Goal: Information Seeking & Learning: Check status

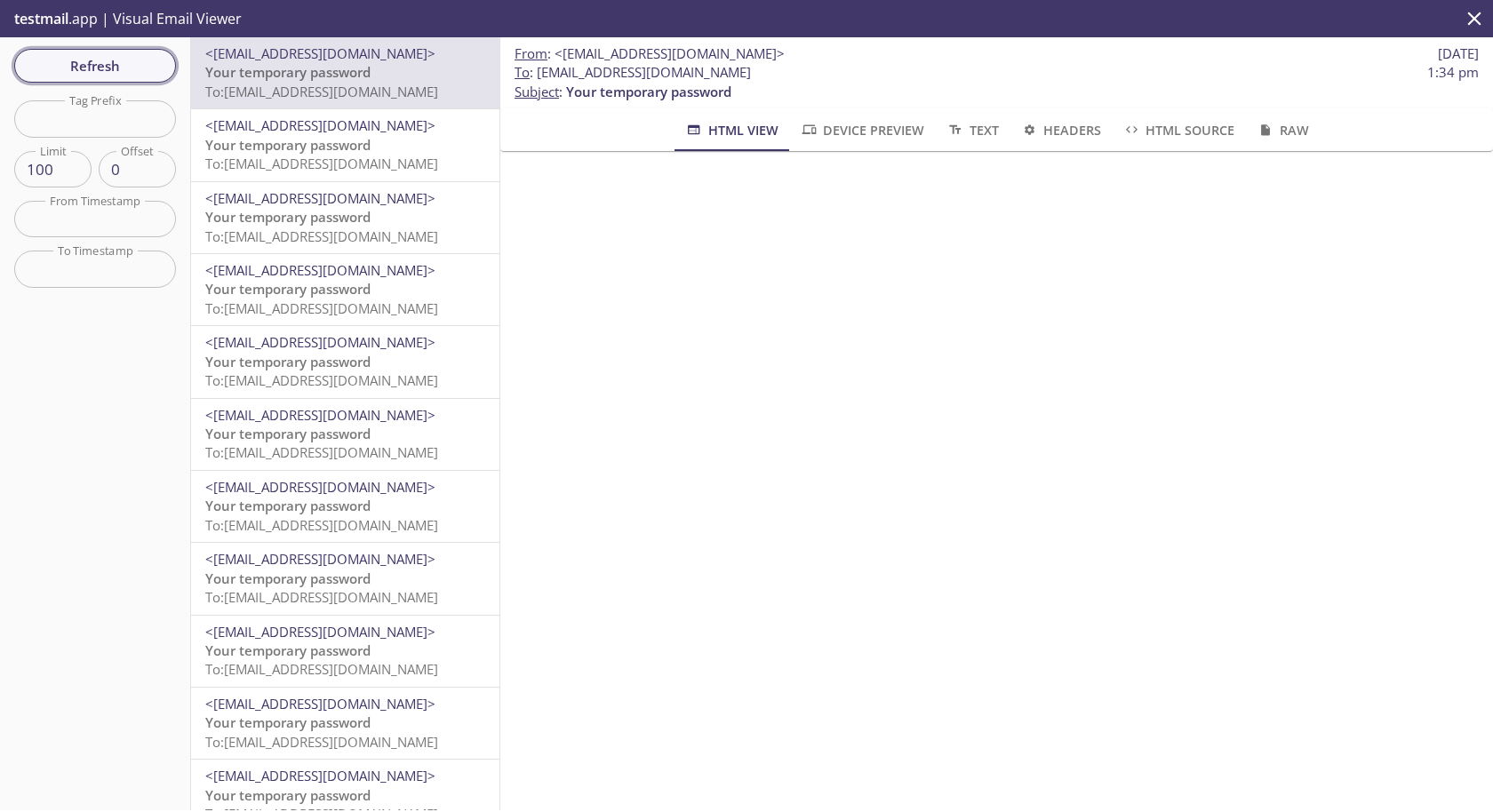
click at [79, 65] on span "Refresh" at bounding box center [95, 66] width 133 height 23
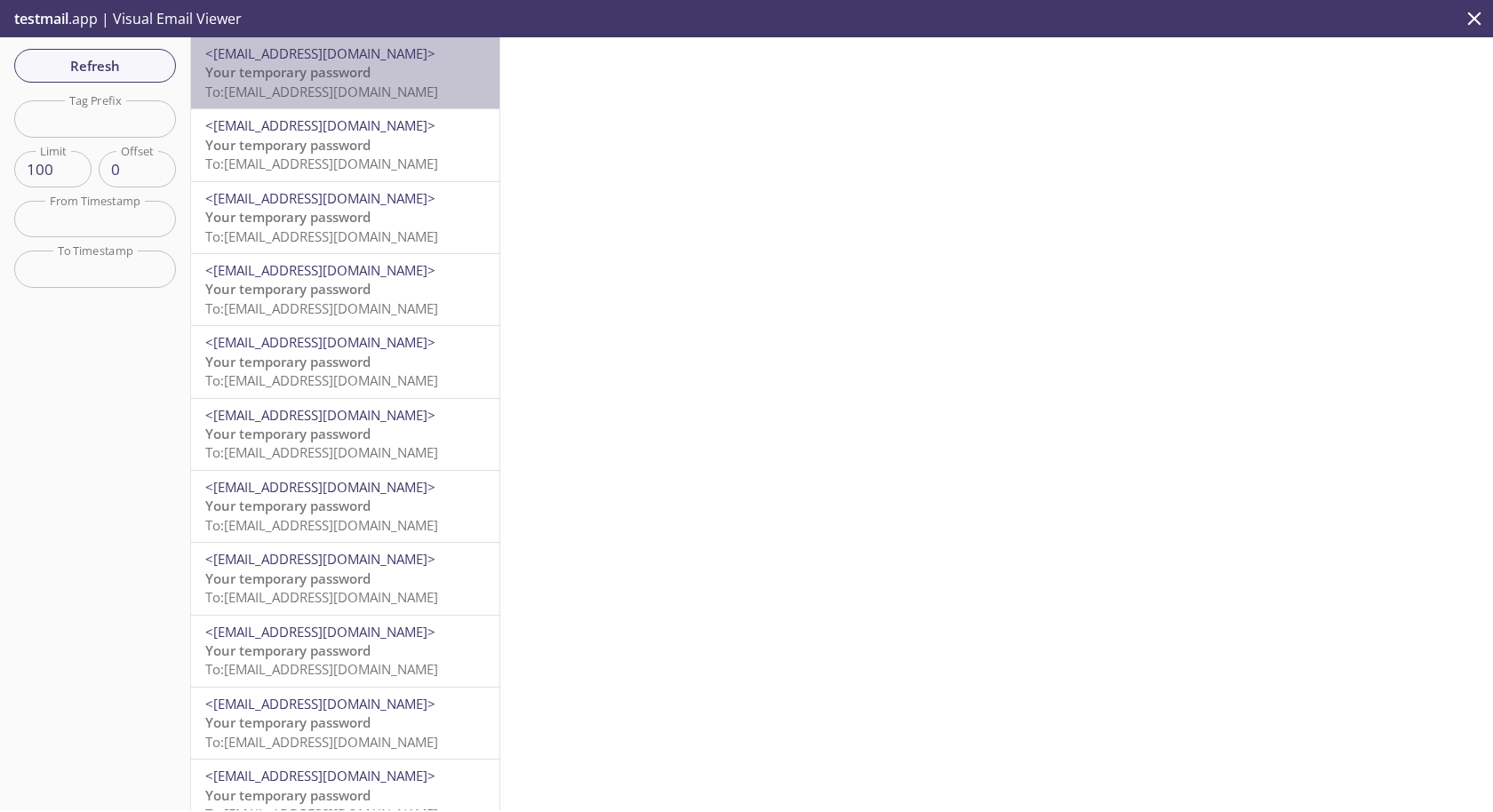
click at [289, 97] on span "To: [EMAIL_ADDRESS][DOMAIN_NAME]" at bounding box center [322, 91] width 233 height 18
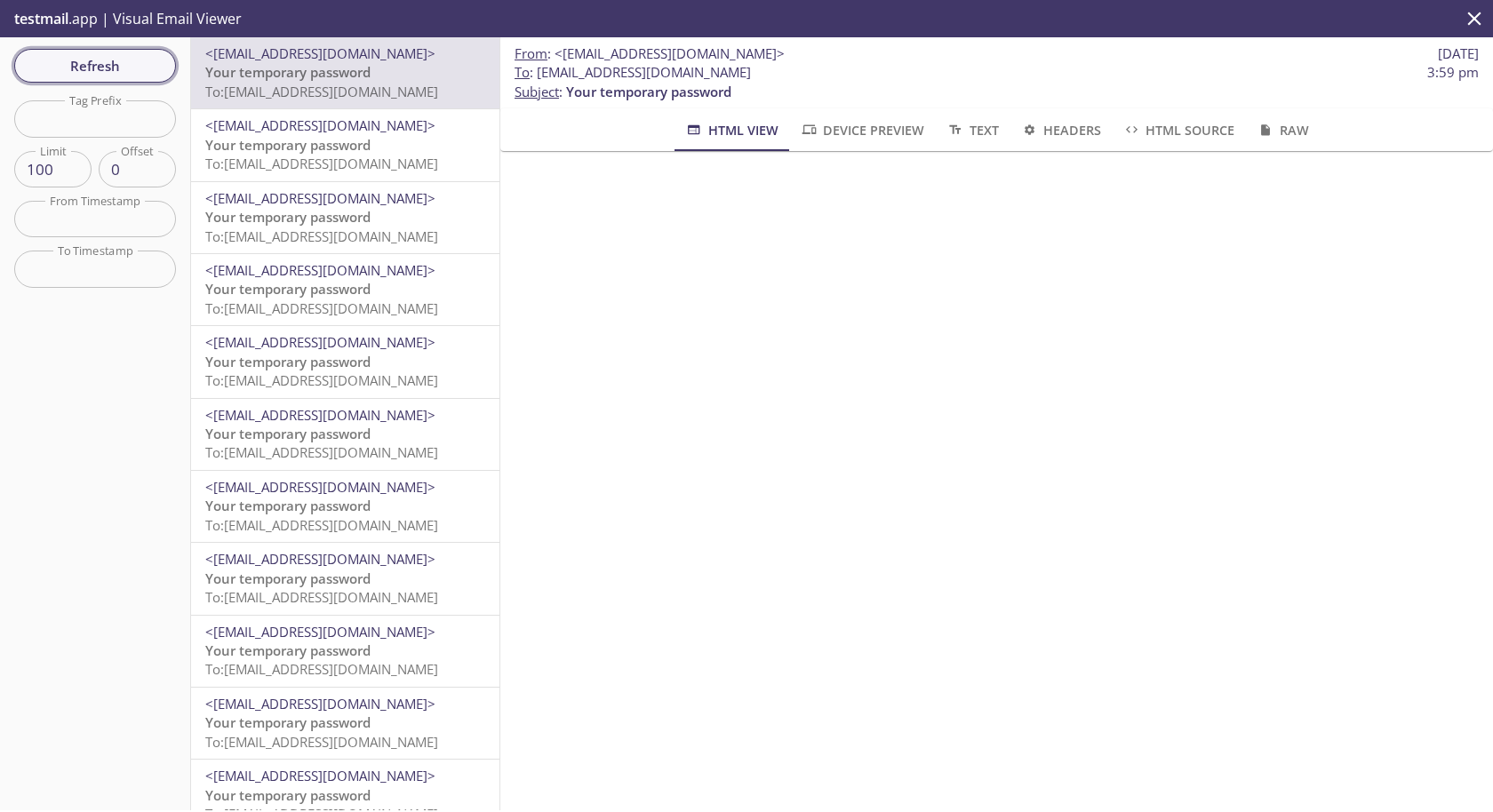
click at [97, 69] on span "Refresh" at bounding box center [95, 66] width 133 height 23
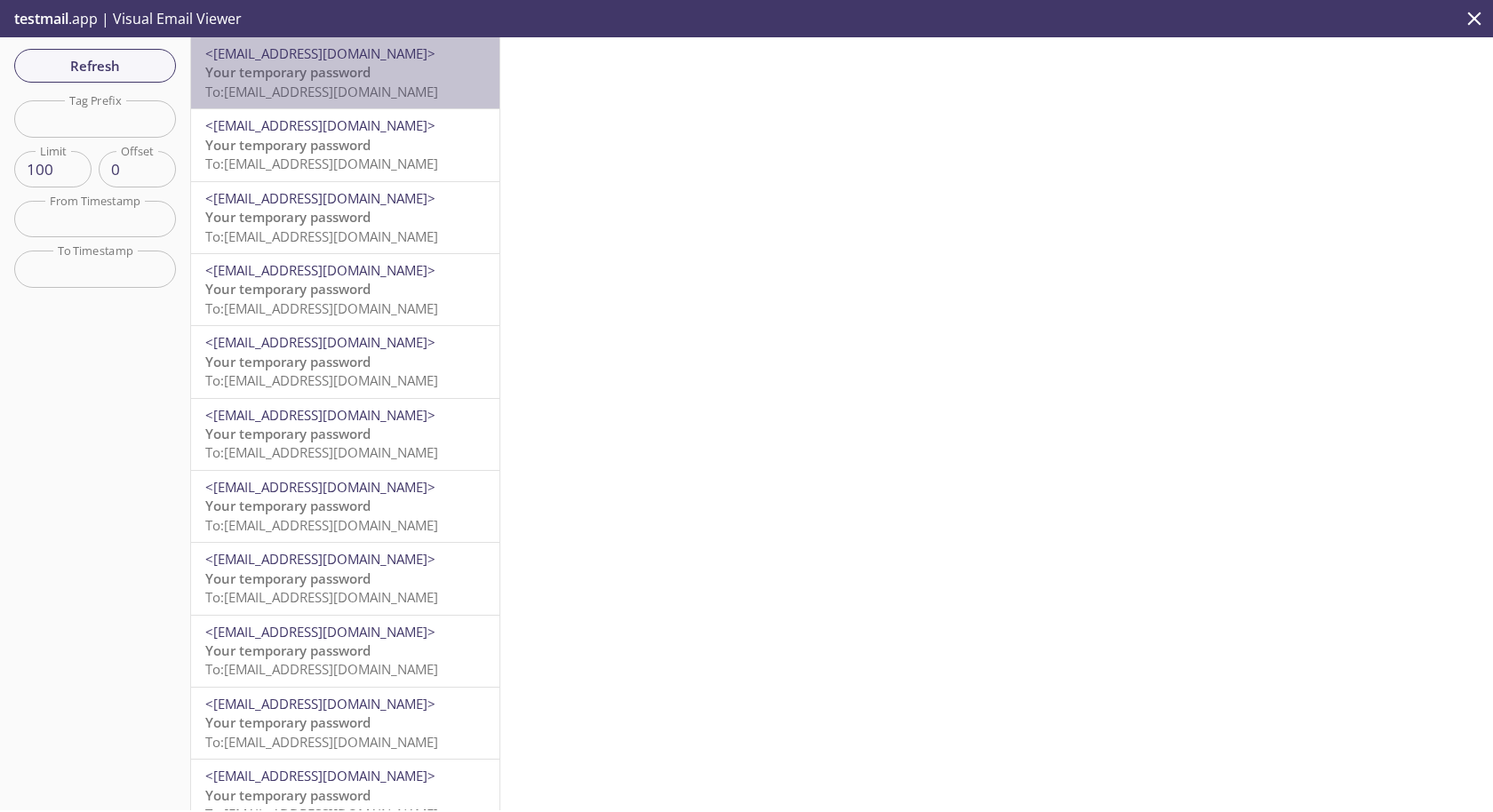
click at [345, 100] on p "Your temporary password To: [EMAIL_ADDRESS][DOMAIN_NAME]" at bounding box center [345, 82] width 280 height 38
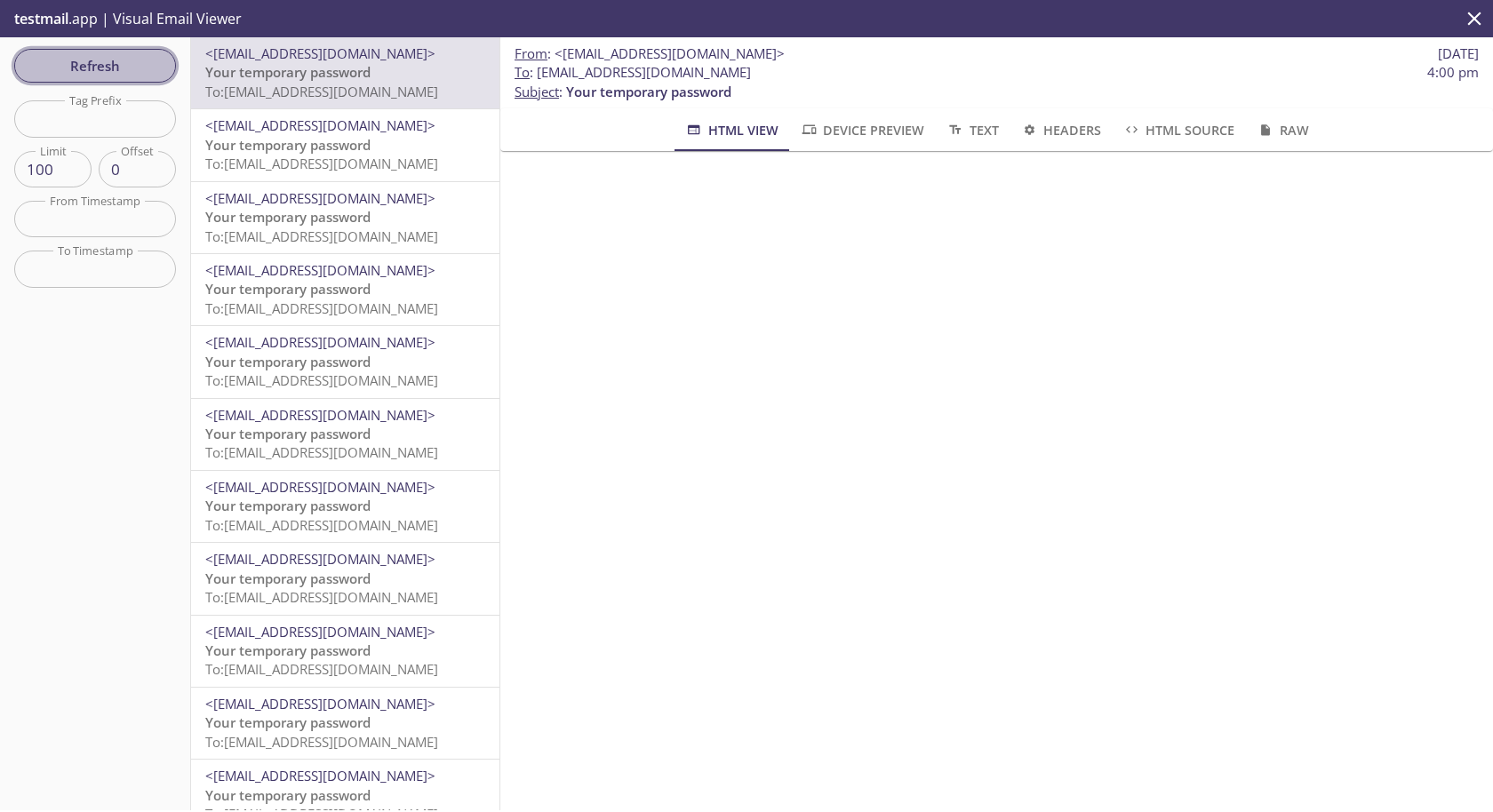
click at [102, 66] on span "Refresh" at bounding box center [95, 66] width 133 height 23
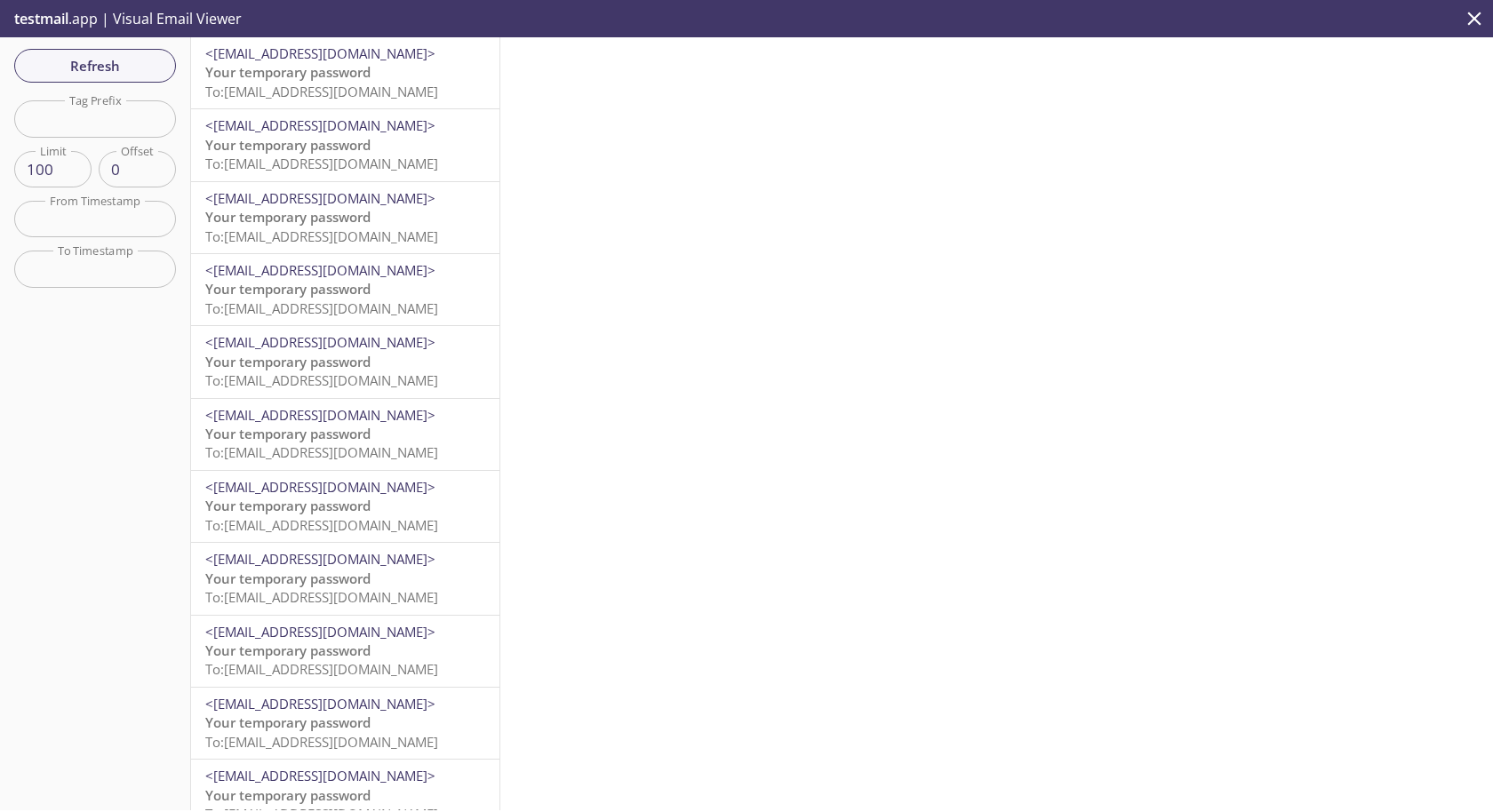
click at [339, 96] on span "To: [EMAIL_ADDRESS][DOMAIN_NAME]" at bounding box center [322, 91] width 233 height 18
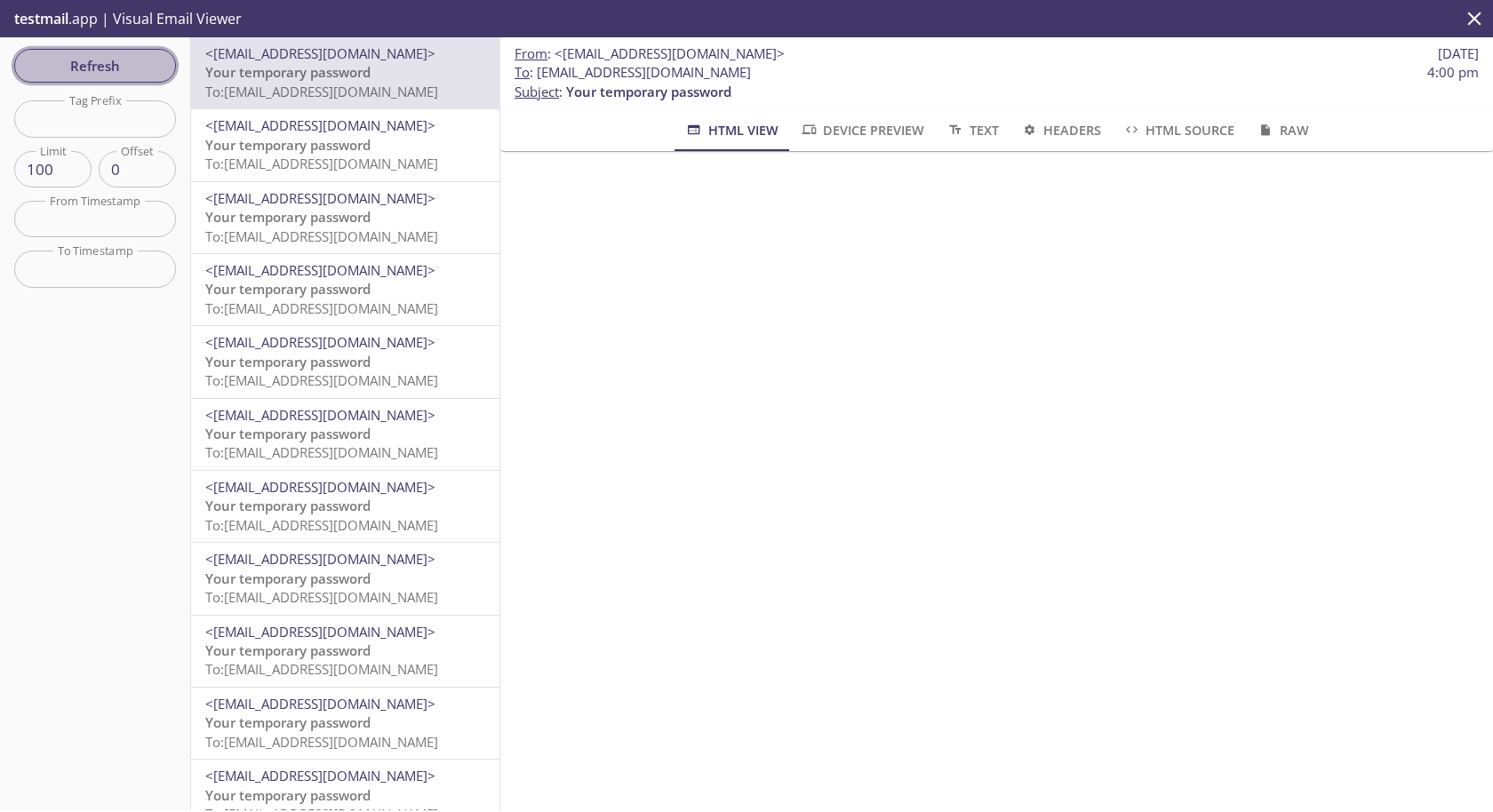
click at [97, 70] on span "Refresh" at bounding box center [95, 66] width 133 height 23
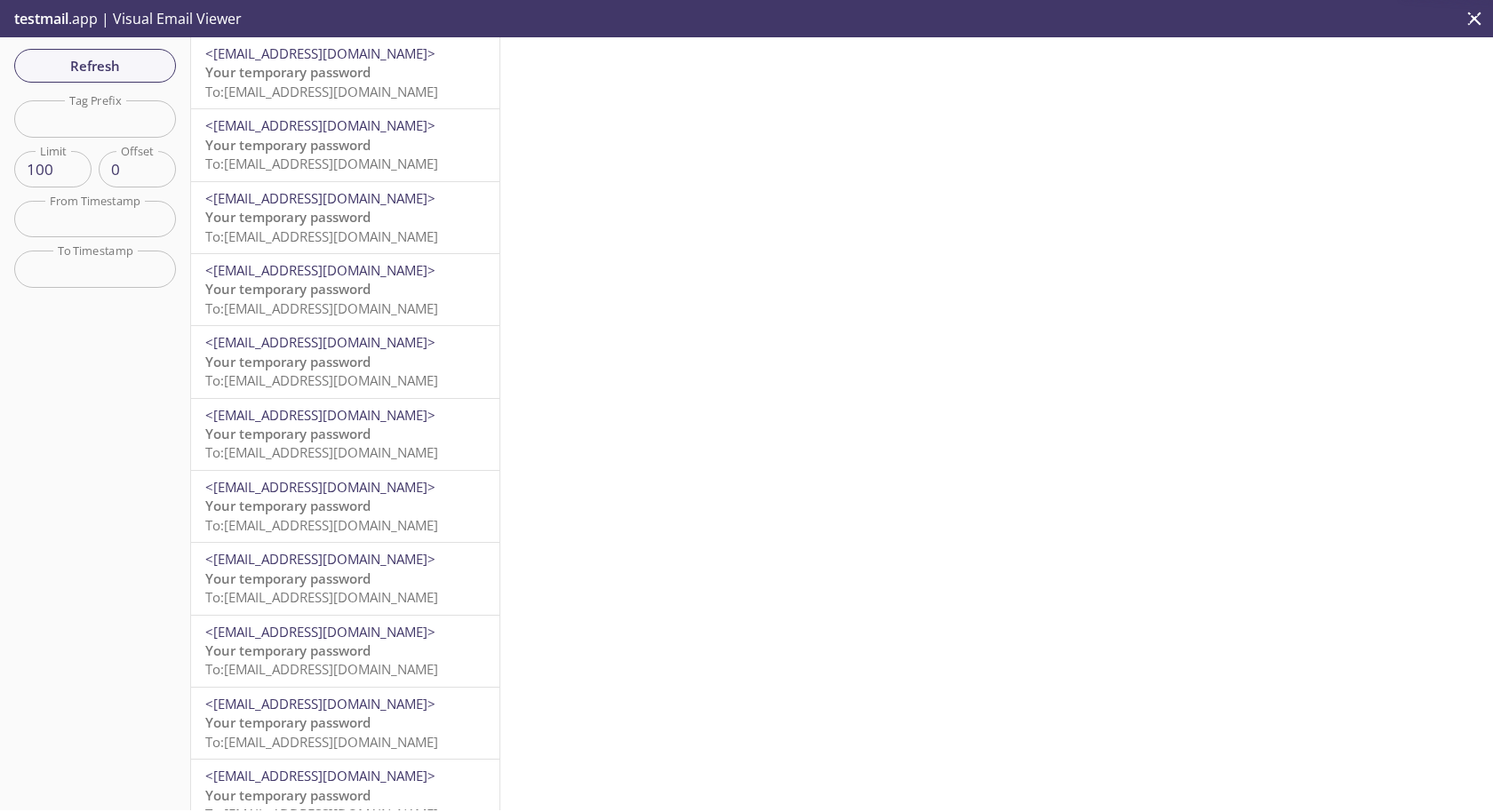
click at [399, 91] on span "To: [EMAIL_ADDRESS][DOMAIN_NAME]" at bounding box center [322, 91] width 233 height 18
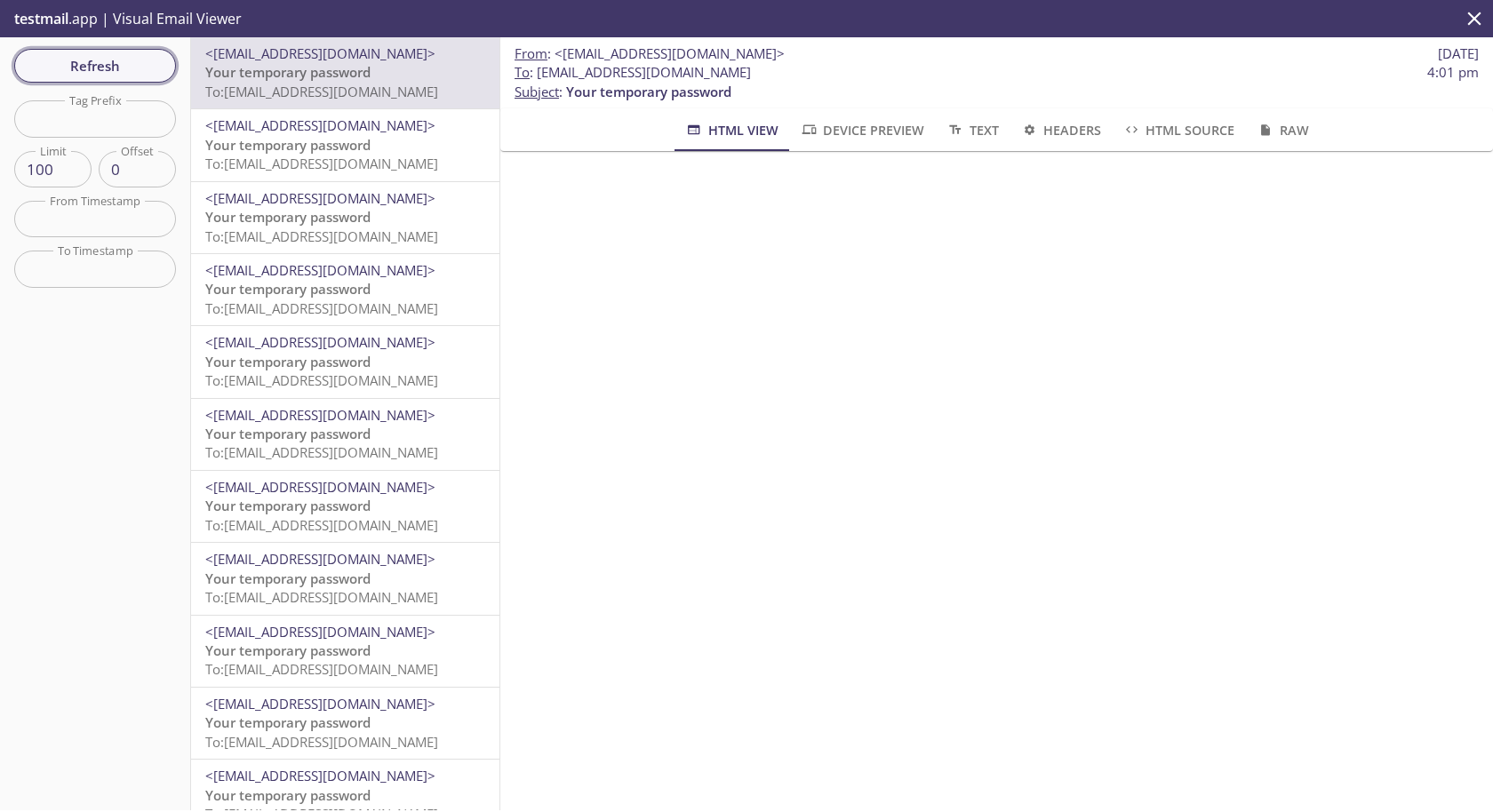
click at [129, 63] on span "Refresh" at bounding box center [95, 66] width 133 height 23
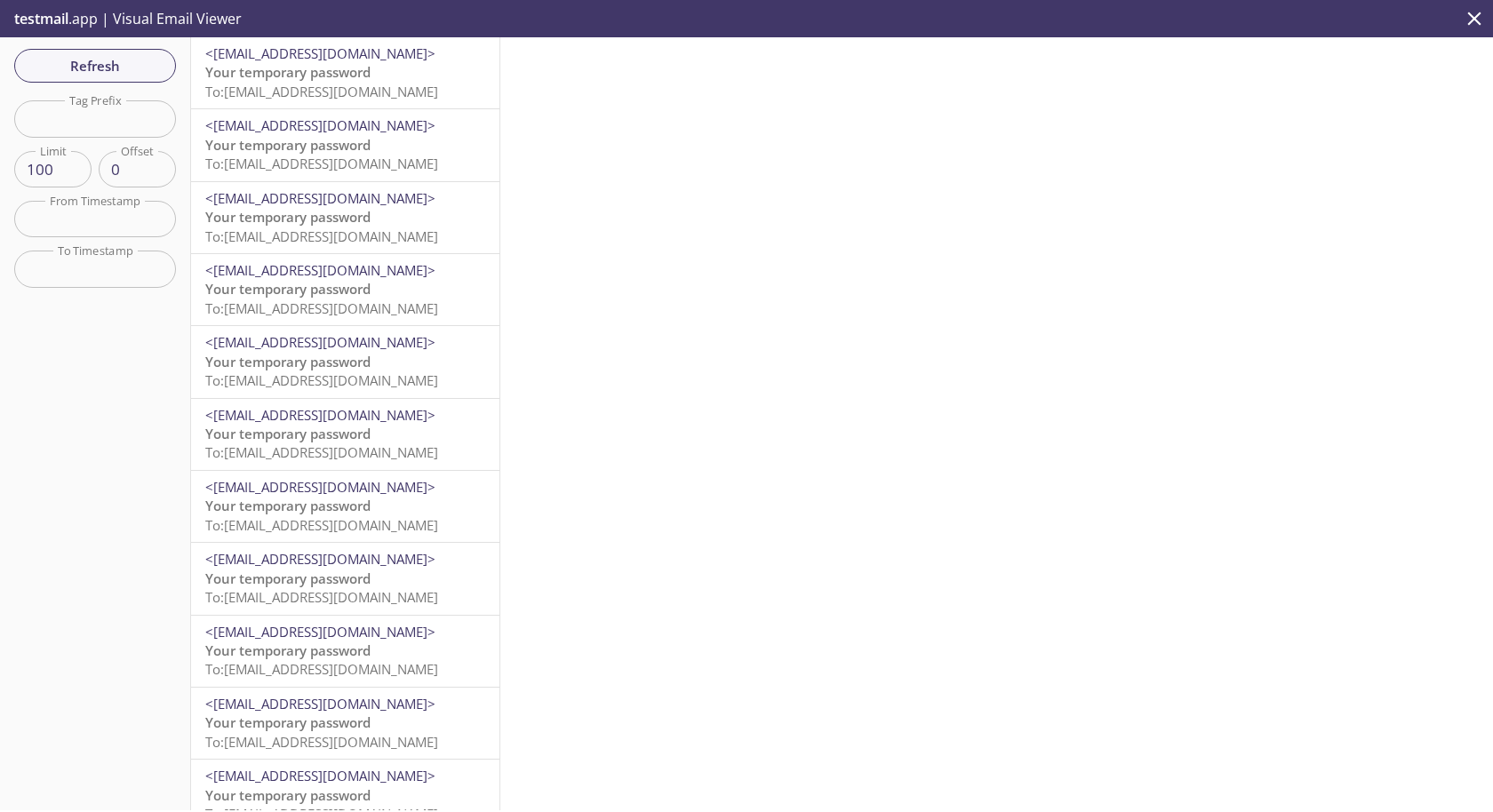
click at [304, 94] on span "To: [EMAIL_ADDRESS][DOMAIN_NAME]" at bounding box center [322, 91] width 233 height 18
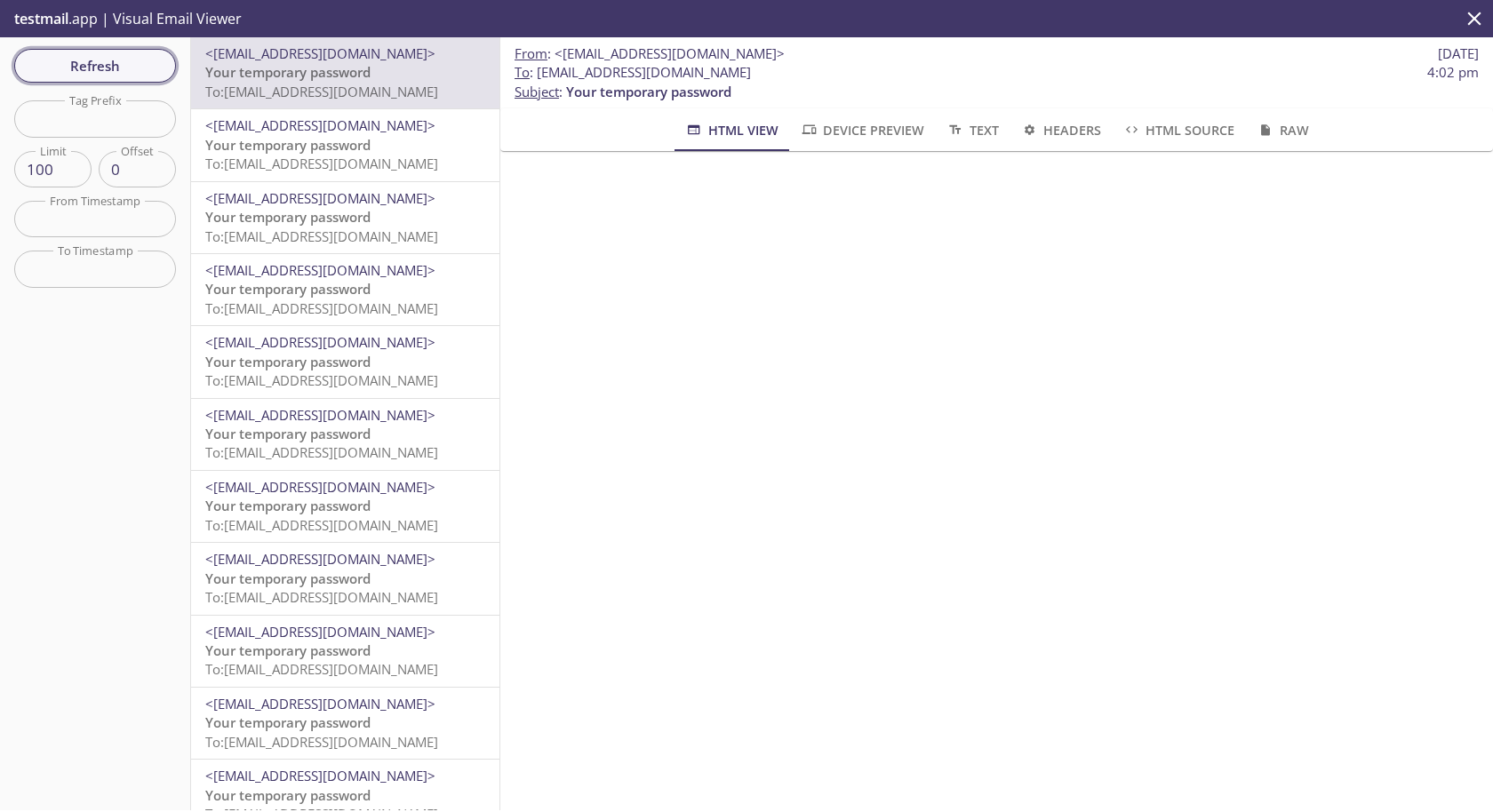
click at [118, 54] on span "Refresh" at bounding box center [95, 66] width 133 height 23
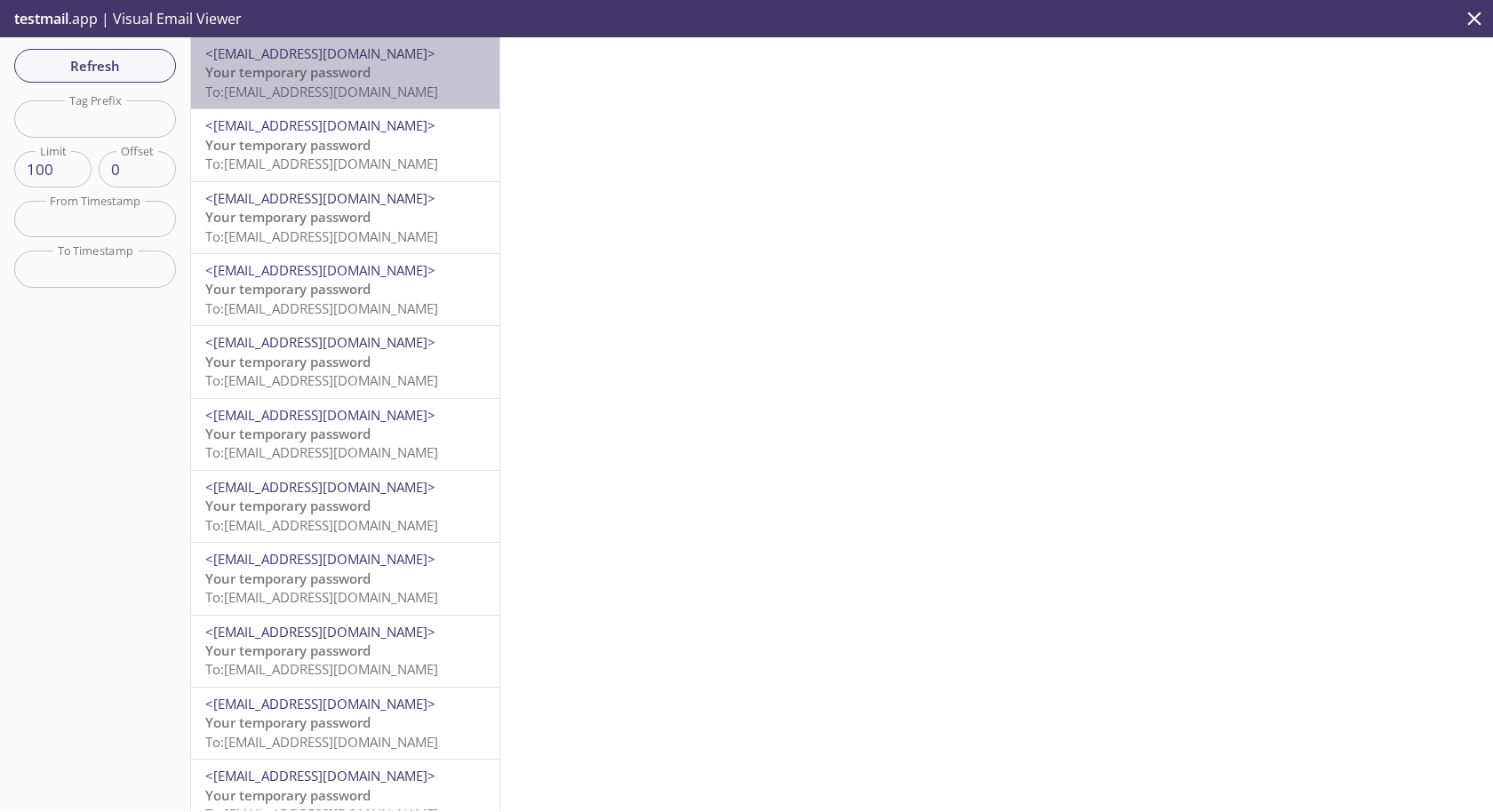
click at [386, 78] on p "Your temporary password To: [EMAIL_ADDRESS][DOMAIN_NAME]" at bounding box center [345, 82] width 280 height 38
